Goal: Transaction & Acquisition: Purchase product/service

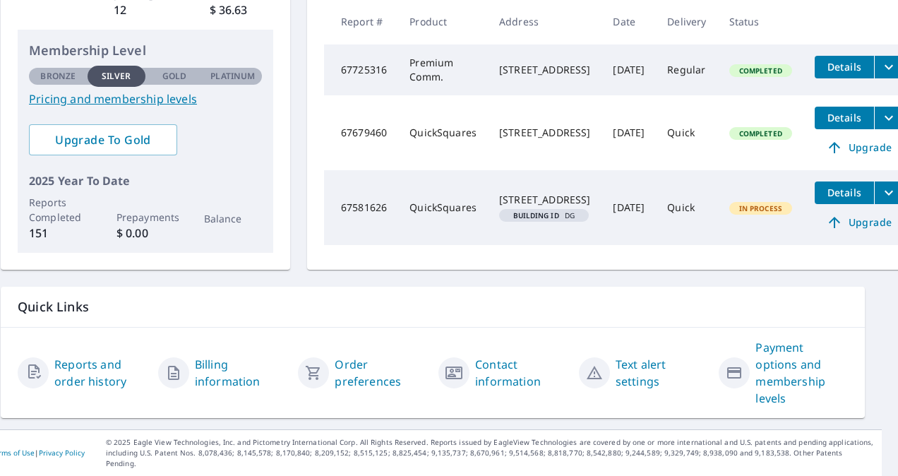
scroll to position [0, 16]
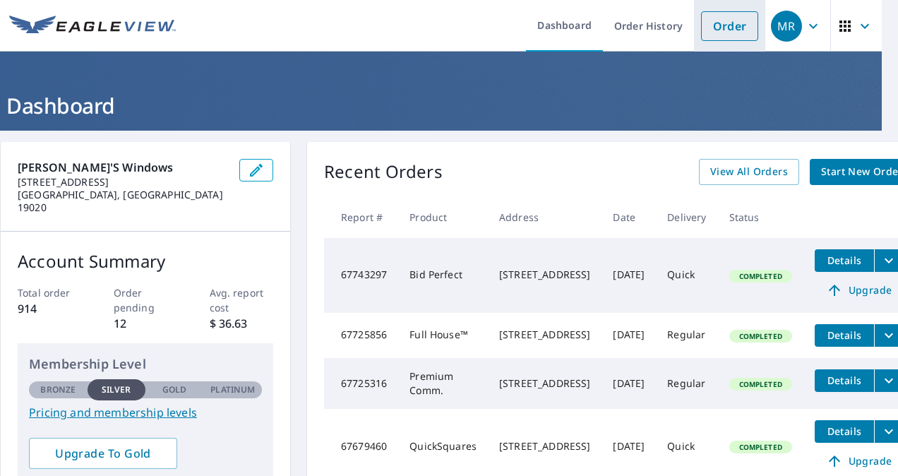
click at [720, 30] on link "Order" at bounding box center [729, 26] width 57 height 30
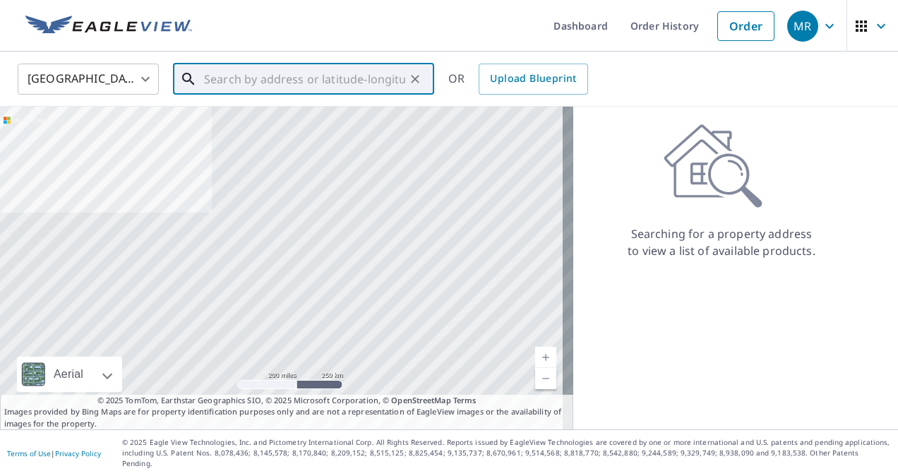
click at [299, 79] on input "text" at bounding box center [304, 79] width 201 height 40
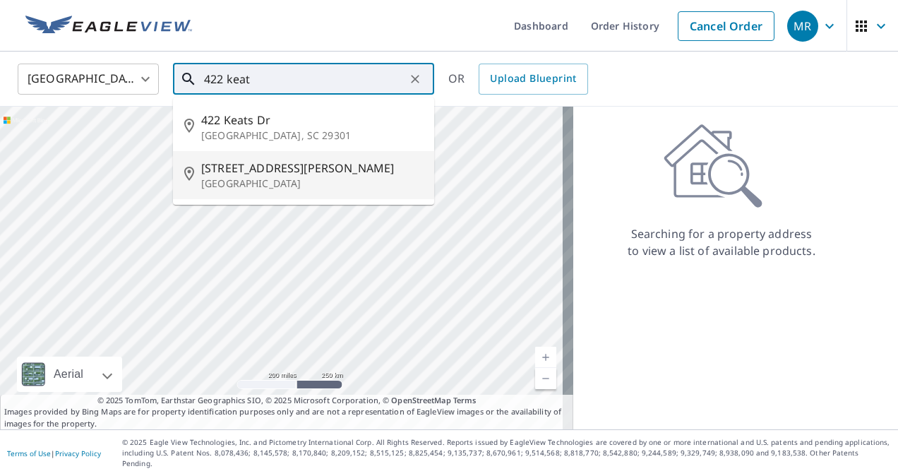
click at [264, 162] on span "[STREET_ADDRESS][PERSON_NAME]" at bounding box center [312, 168] width 222 height 17
type input "[STREET_ADDRESS][PERSON_NAME]"
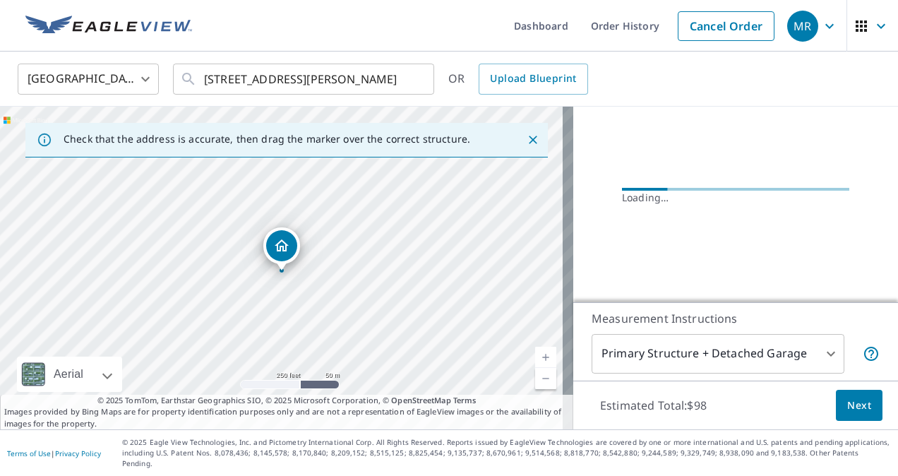
scroll to position [160, 0]
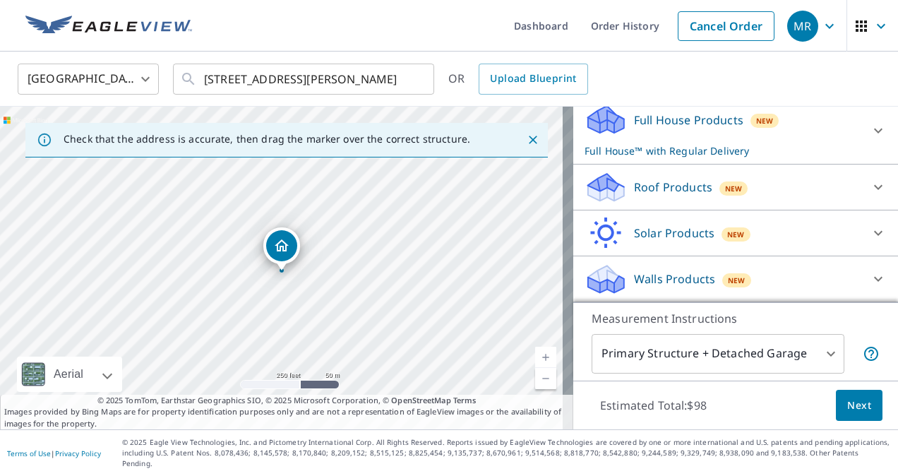
click at [784, 158] on p "Full House™ with Regular Delivery" at bounding box center [723, 150] width 277 height 15
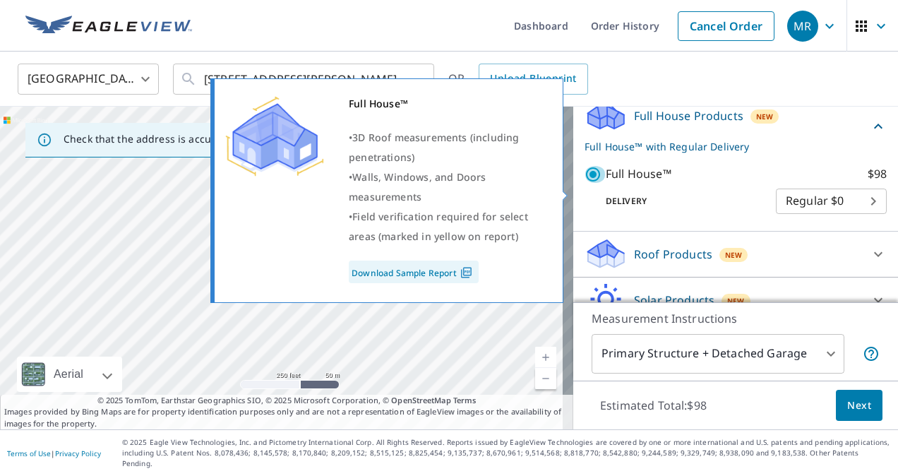
click at [586, 183] on input "Full House™ $98" at bounding box center [595, 174] width 21 height 17
checkbox input "false"
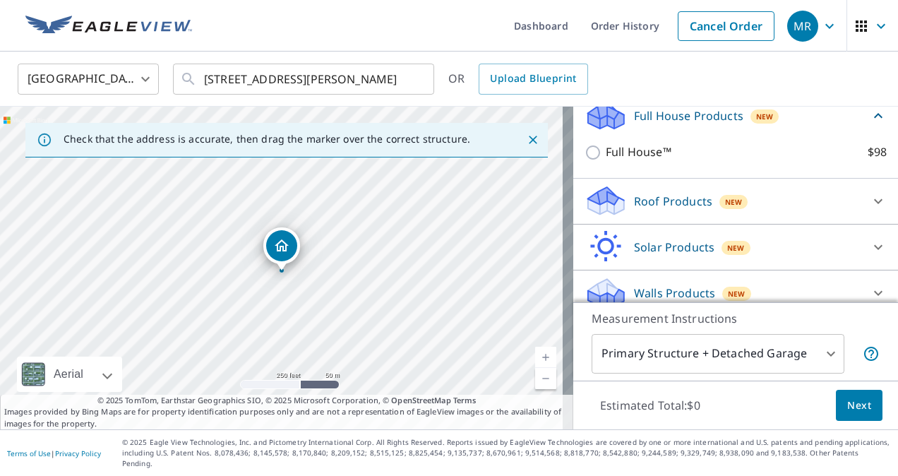
click at [751, 208] on div "Roof Products New" at bounding box center [723, 200] width 277 height 33
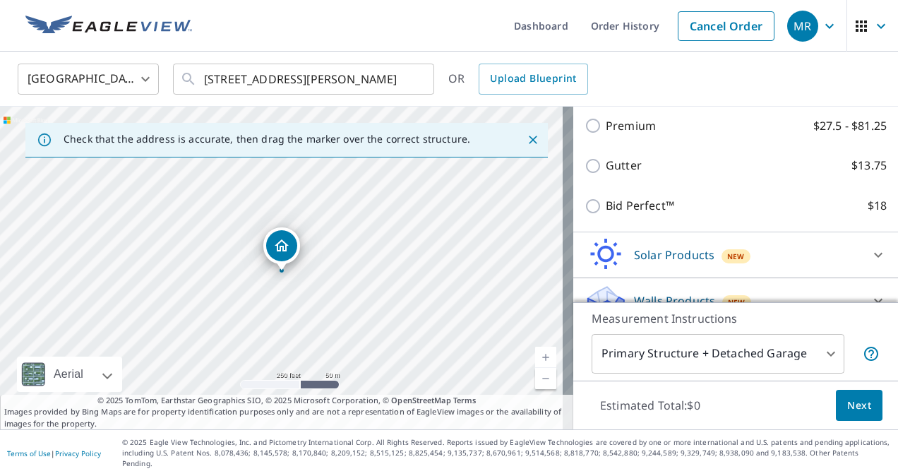
scroll to position [271, 0]
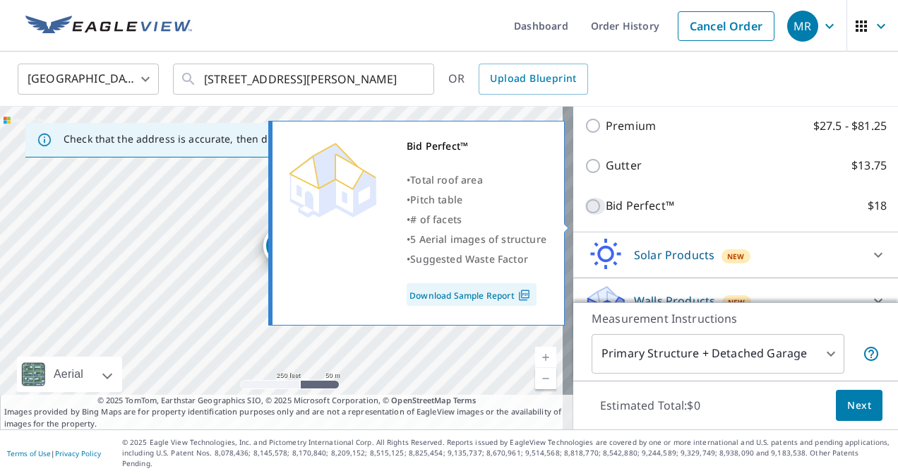
click at [585, 215] on input "Bid Perfect™ $18" at bounding box center [595, 206] width 21 height 17
checkbox input "true"
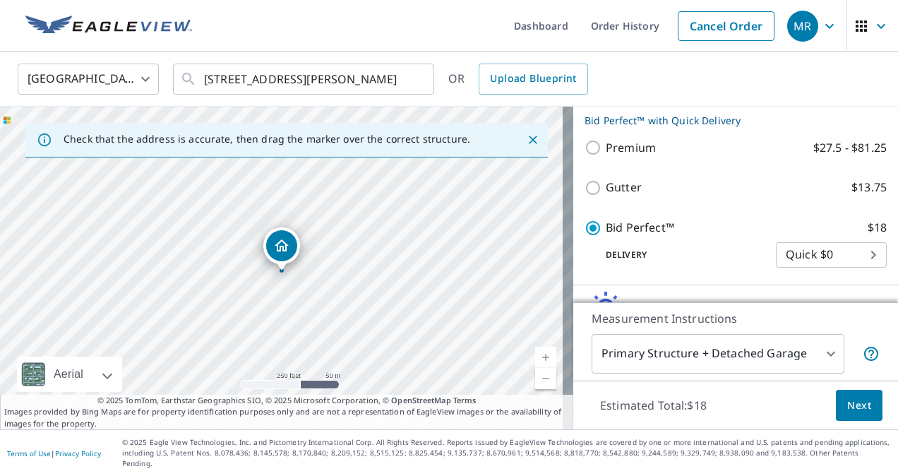
scroll to position [352, 0]
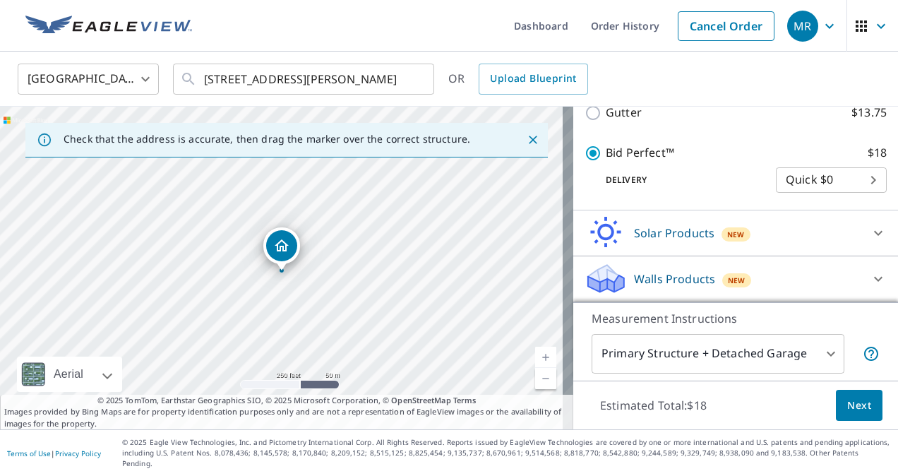
click at [848, 415] on span "Next" at bounding box center [860, 406] width 24 height 18
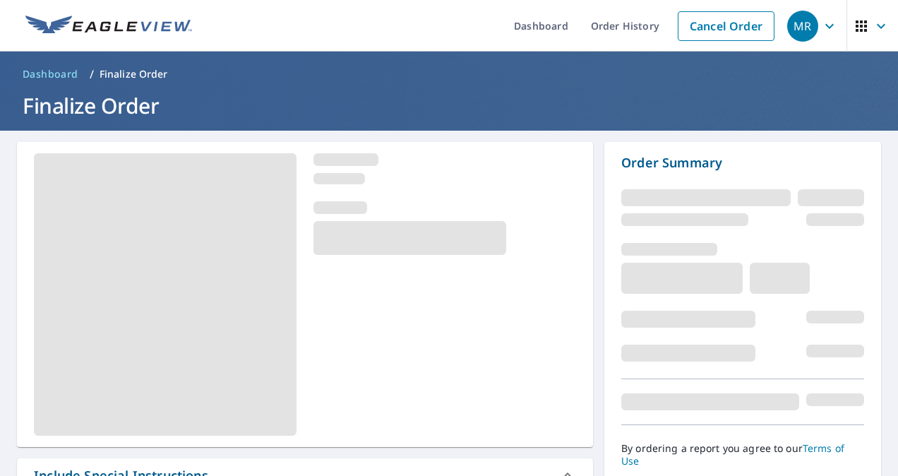
scroll to position [165, 0]
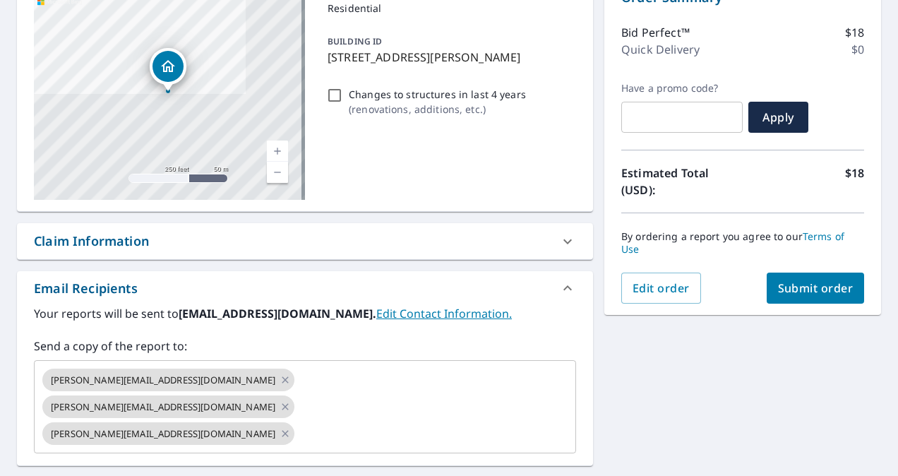
click at [775, 302] on button "Submit order" at bounding box center [816, 288] width 98 height 31
